Goal: Obtain resource: Download file/media

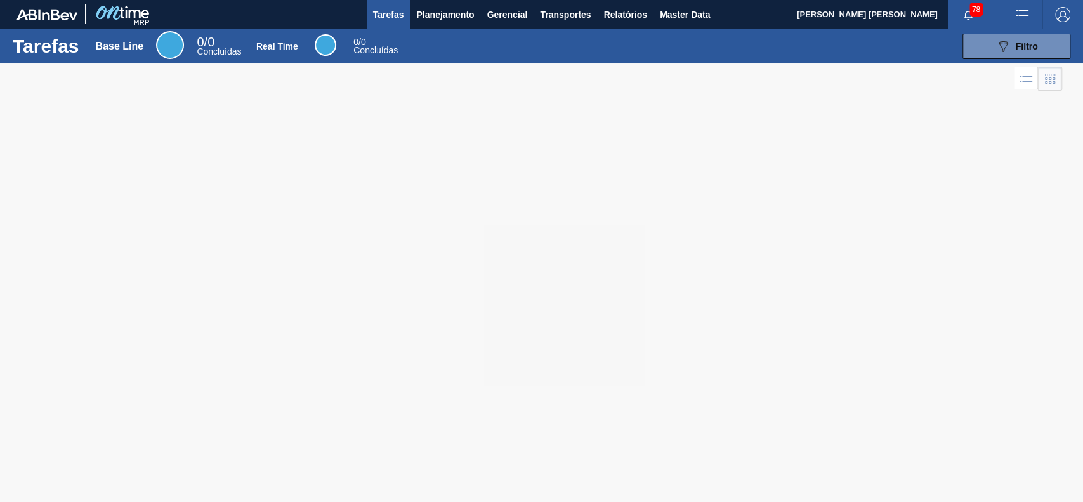
click at [732, 117] on div at bounding box center [541, 282] width 1083 height 439
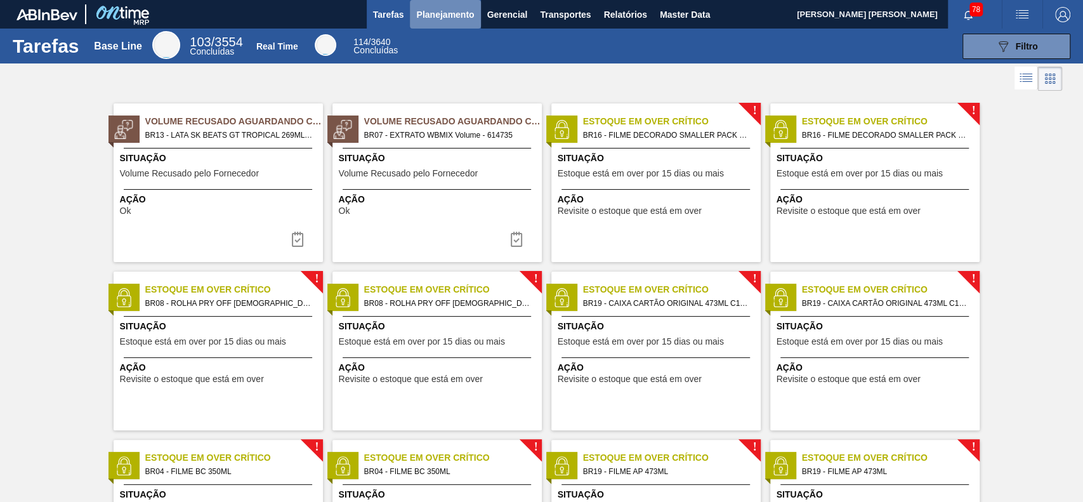
click at [432, 23] on button "Planejamento" at bounding box center [445, 14] width 70 height 29
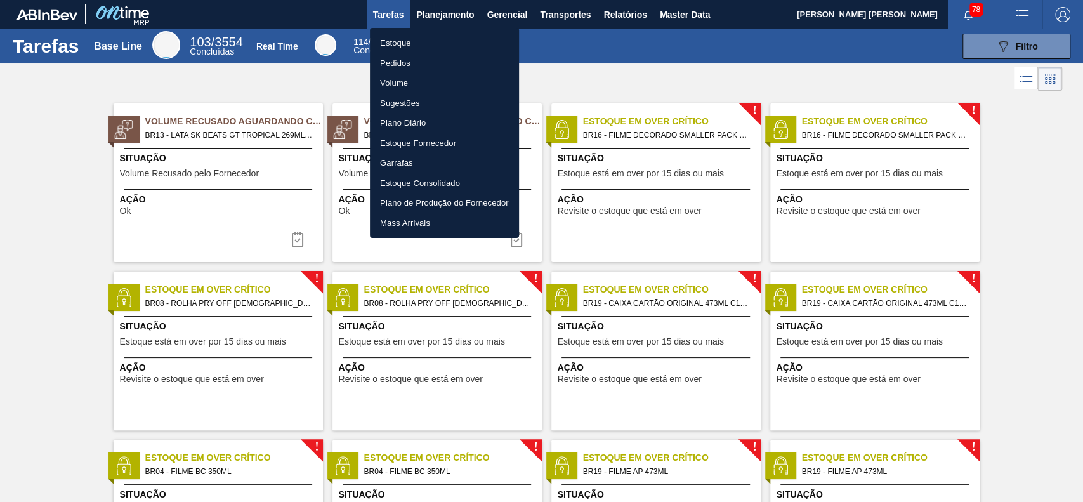
click at [449, 46] on li "Estoque" at bounding box center [444, 43] width 149 height 20
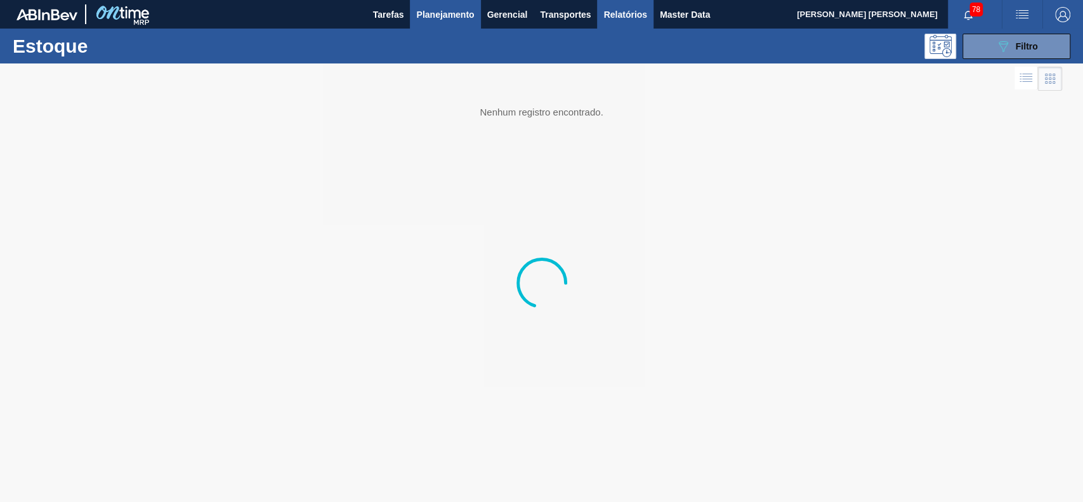
click at [621, 16] on span "Relatórios" at bounding box center [625, 14] width 43 height 15
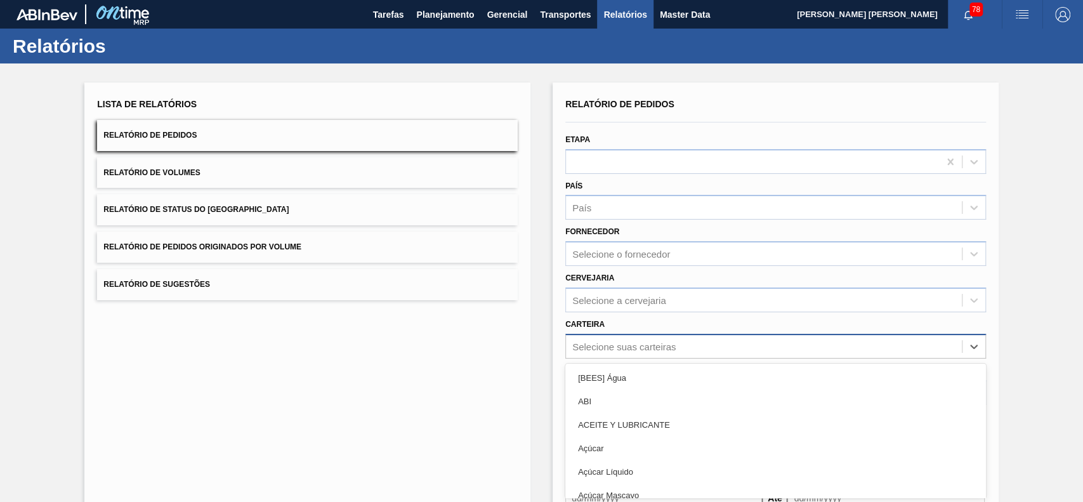
click at [665, 353] on div "option [BEES] Água focused, 1 of 101. 101 results available. Use Up and Down to…" at bounding box center [776, 346] width 421 height 25
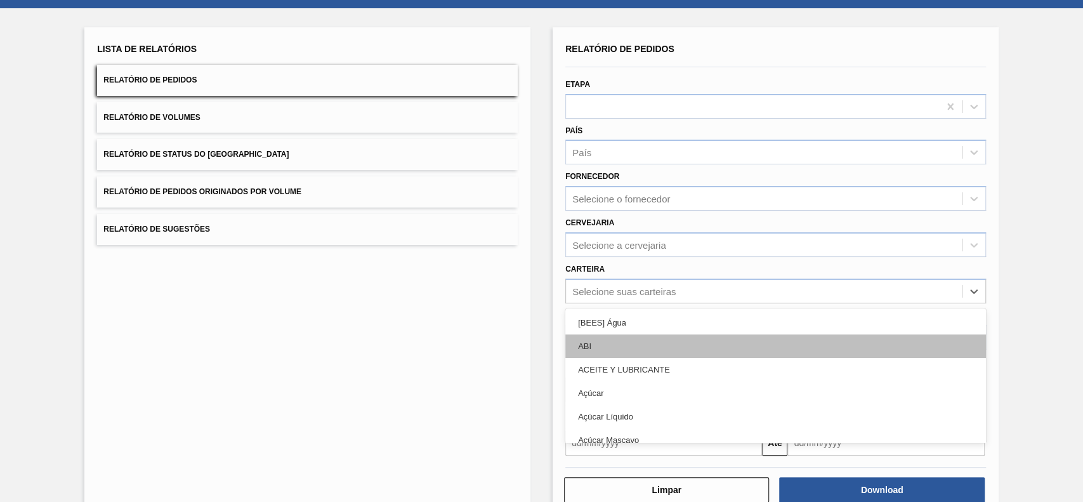
scroll to position [56, 0]
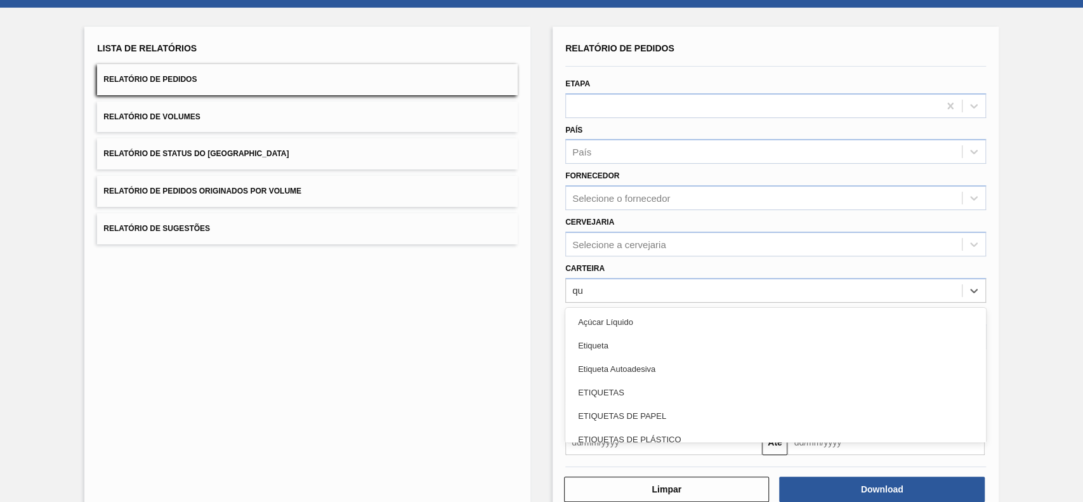
type input "quí"
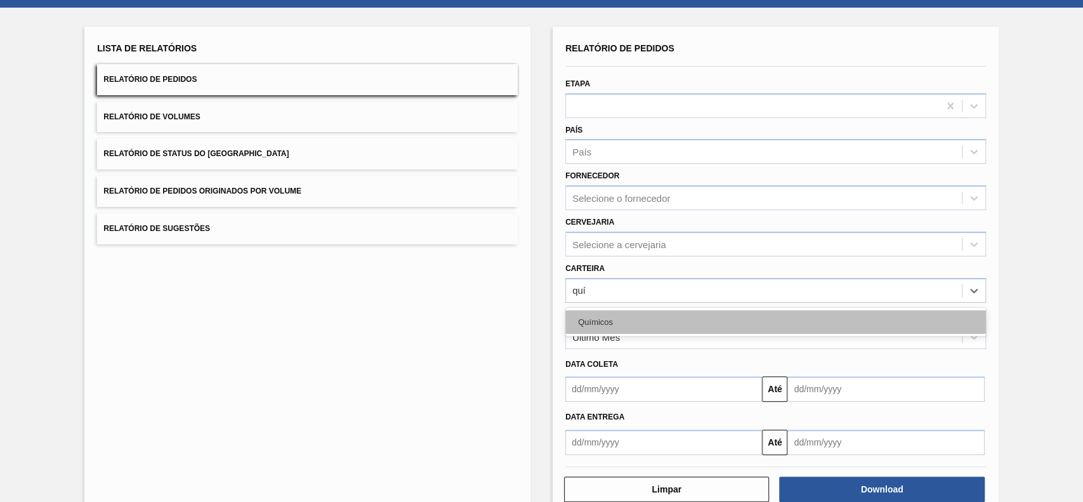
click at [648, 312] on div "Químicos" at bounding box center [776, 321] width 421 height 23
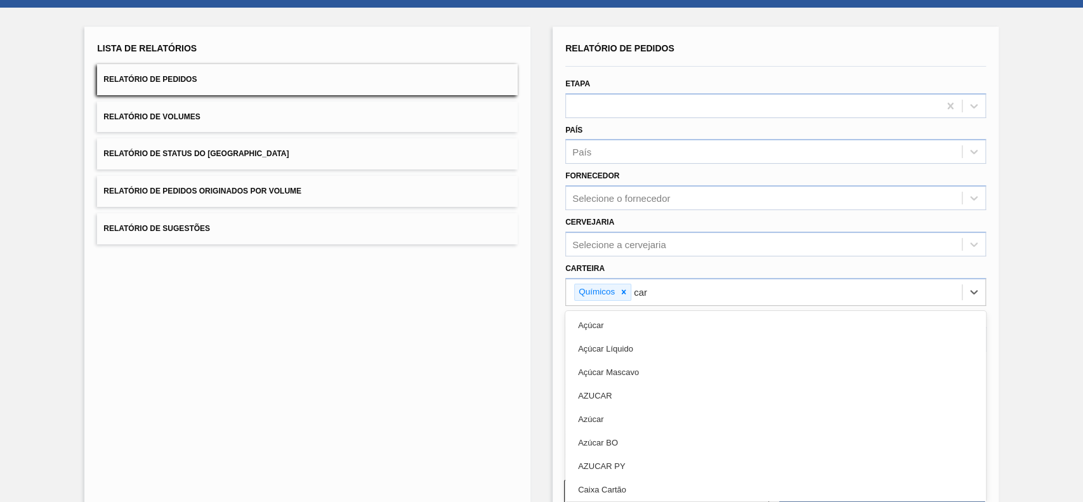
type input "carv"
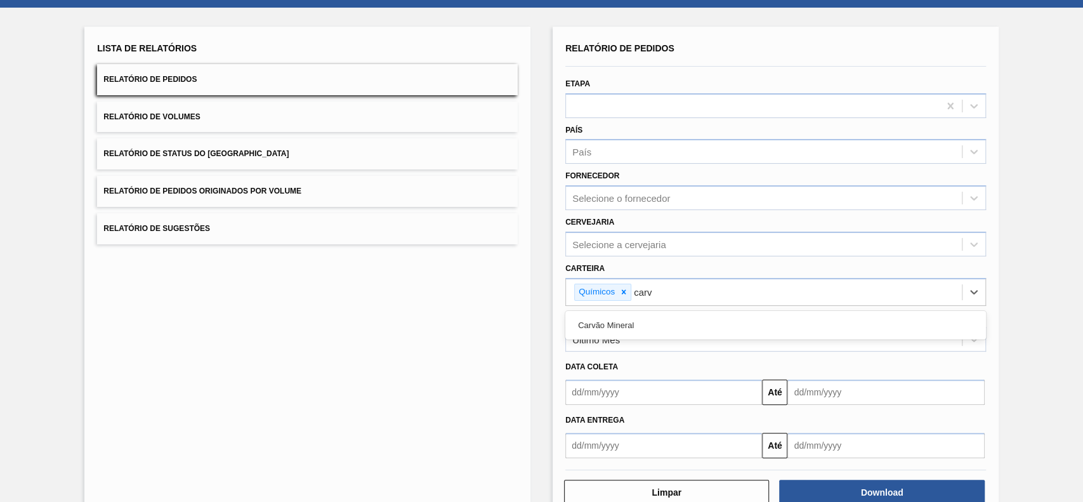
click at [647, 314] on div "Carvão Mineral" at bounding box center [776, 325] width 421 height 23
click at [664, 331] on div "Último Mês" at bounding box center [764, 340] width 396 height 18
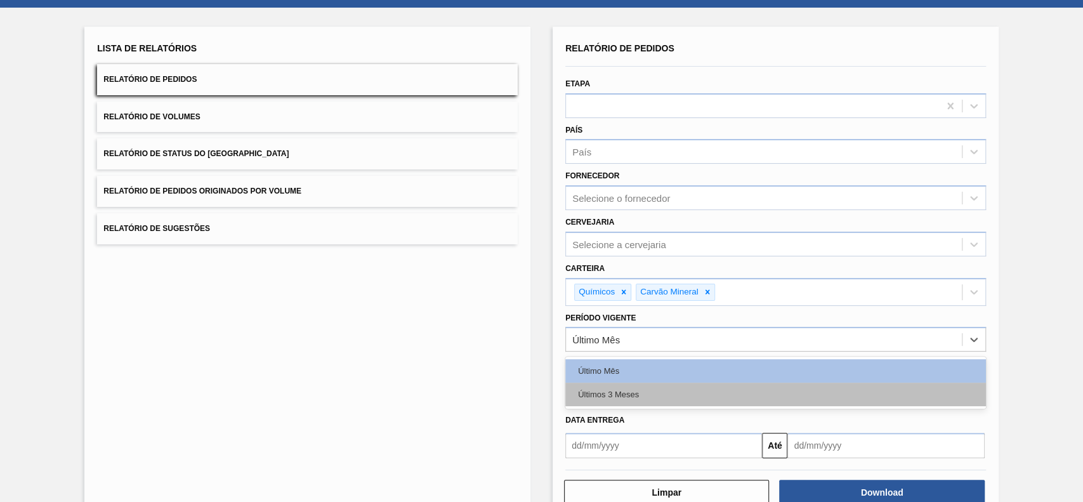
click at [648, 402] on div "Últimos 3 Meses" at bounding box center [776, 394] width 421 height 23
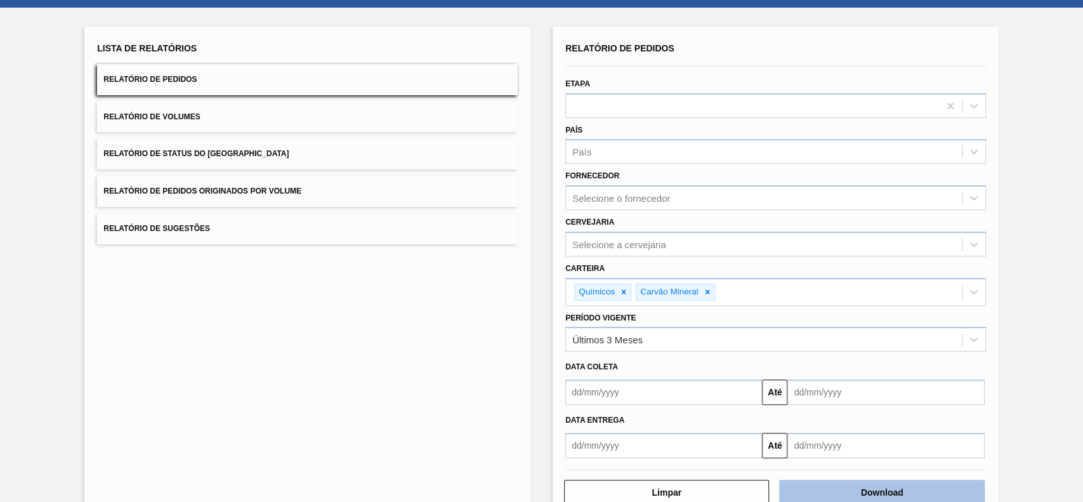
click at [909, 491] on button "Download" at bounding box center [881, 492] width 205 height 25
click at [328, 150] on button "Relatório de Status do [GEOGRAPHIC_DATA]" at bounding box center [307, 153] width 421 height 31
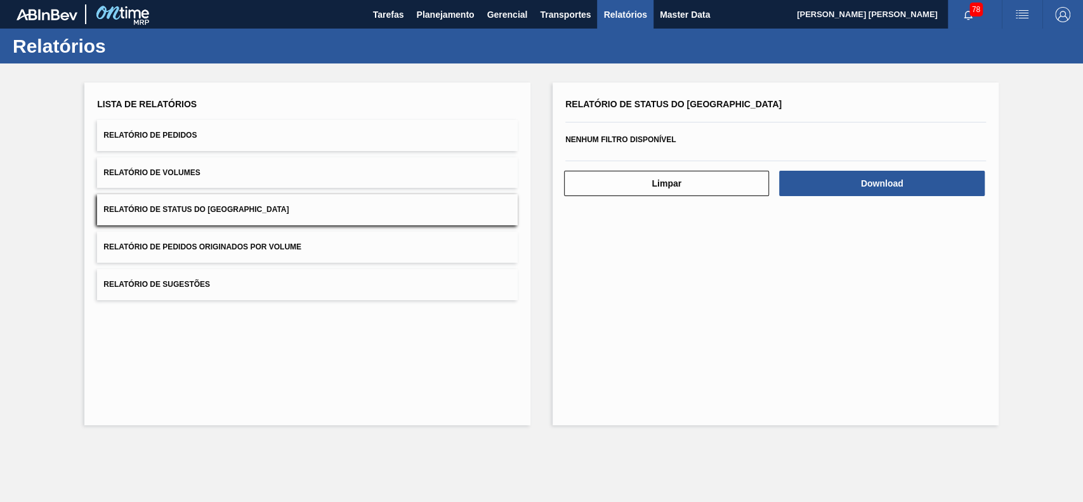
scroll to position [0, 0]
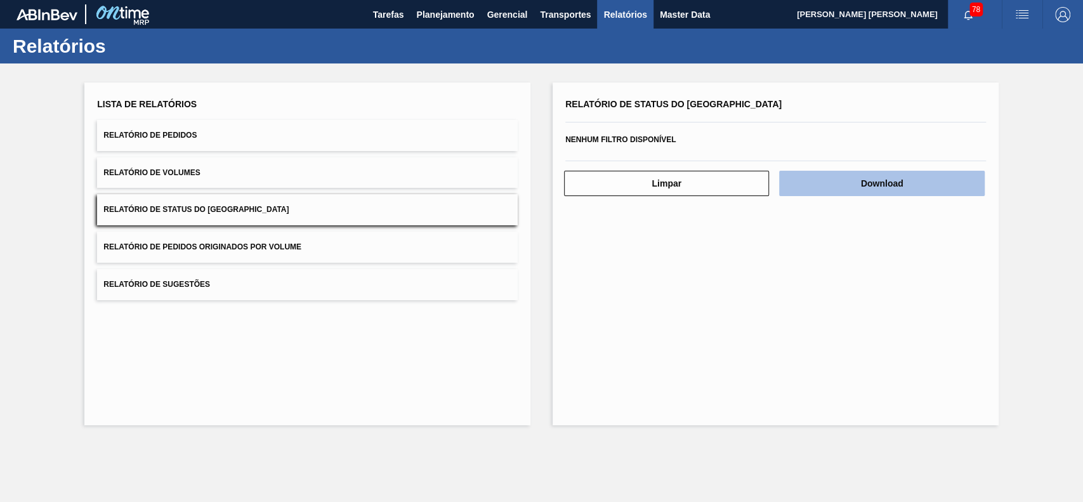
click at [912, 191] on button "Download" at bounding box center [881, 183] width 205 height 25
